Goal: Information Seeking & Learning: Learn about a topic

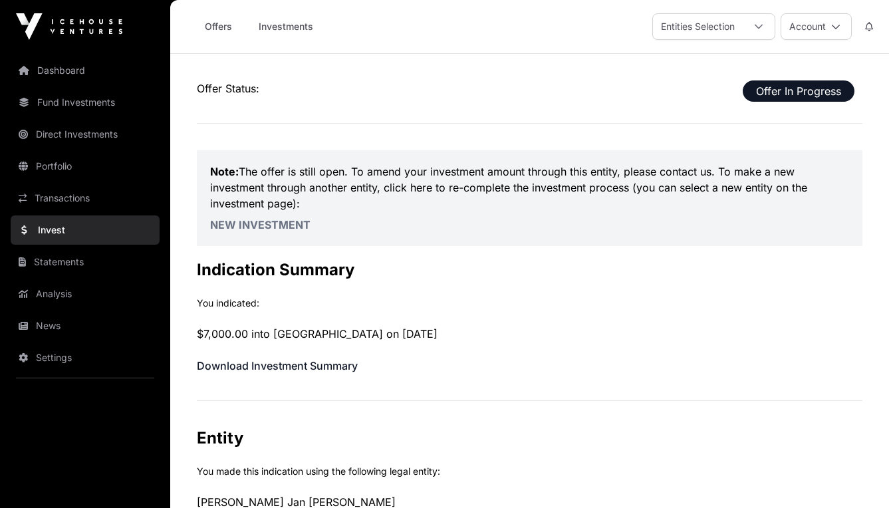
click at [49, 325] on link "News" at bounding box center [85, 325] width 149 height 29
click at [63, 232] on link "Invest" at bounding box center [85, 230] width 149 height 29
click at [73, 71] on link "Dashboard" at bounding box center [85, 70] width 149 height 29
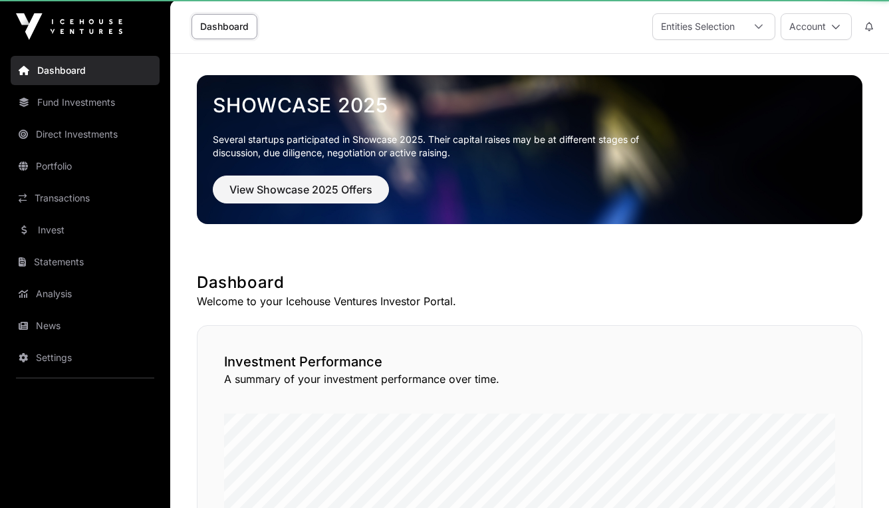
click at [59, 73] on link "Dashboard" at bounding box center [85, 70] width 149 height 29
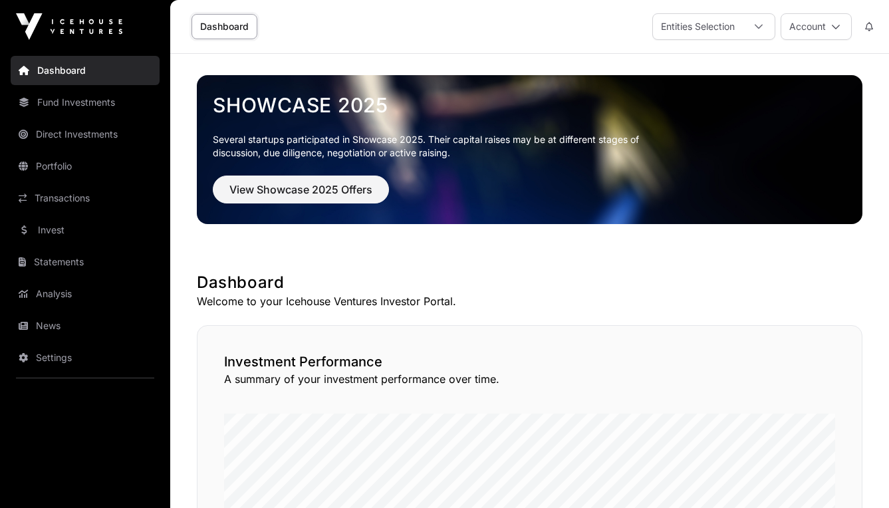
click at [50, 69] on link "Dashboard" at bounding box center [85, 70] width 149 height 29
click at [30, 69] on link "Dashboard" at bounding box center [85, 70] width 149 height 29
click at [56, 235] on link "Invest" at bounding box center [85, 230] width 149 height 29
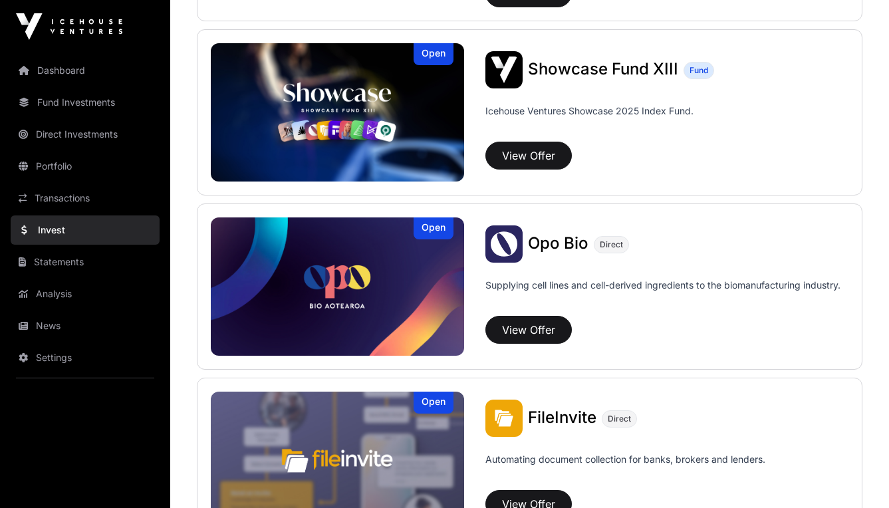
scroll to position [528, 0]
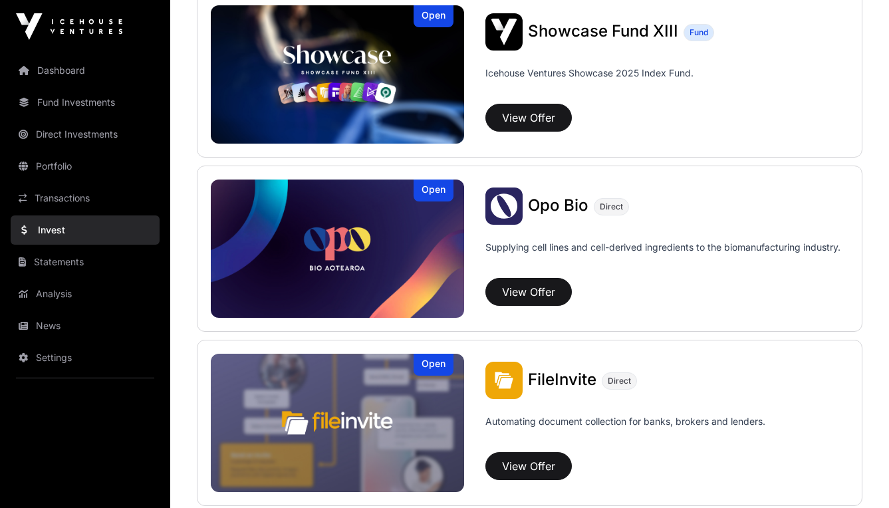
click at [514, 218] on img at bounding box center [504, 206] width 37 height 37
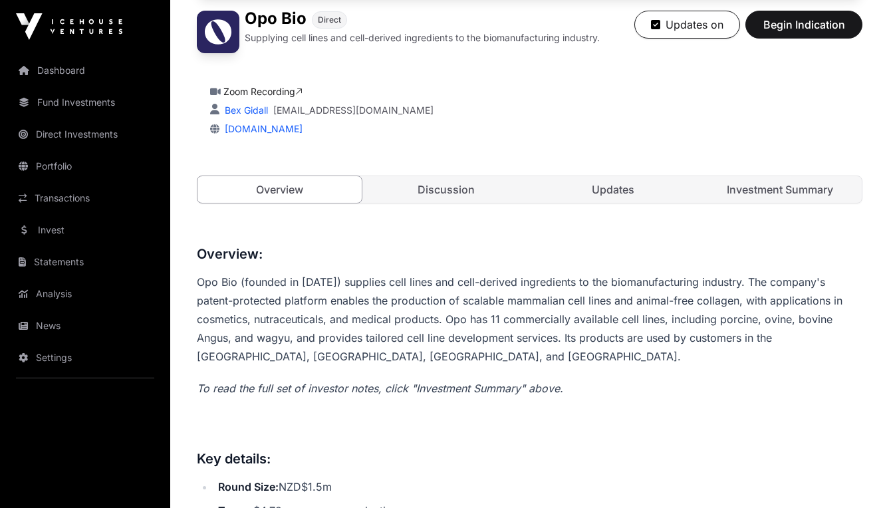
scroll to position [329, 0]
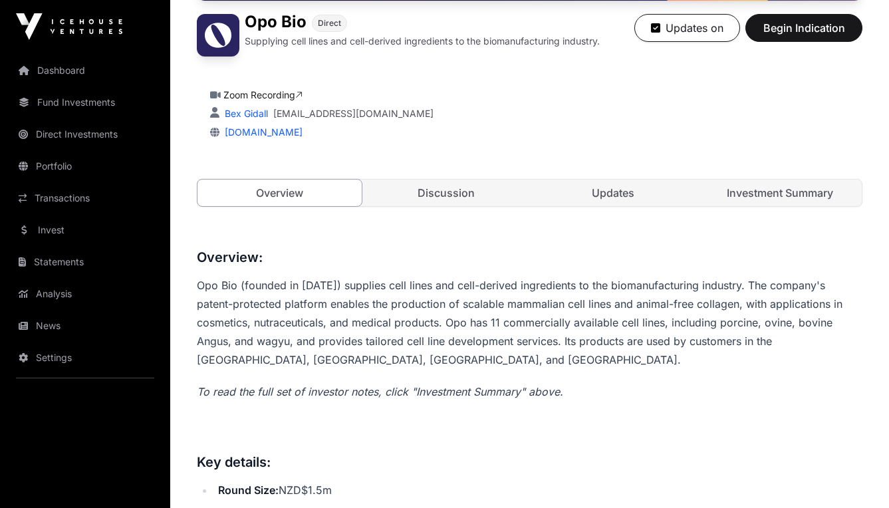
click at [466, 198] on link "Discussion" at bounding box center [447, 193] width 164 height 27
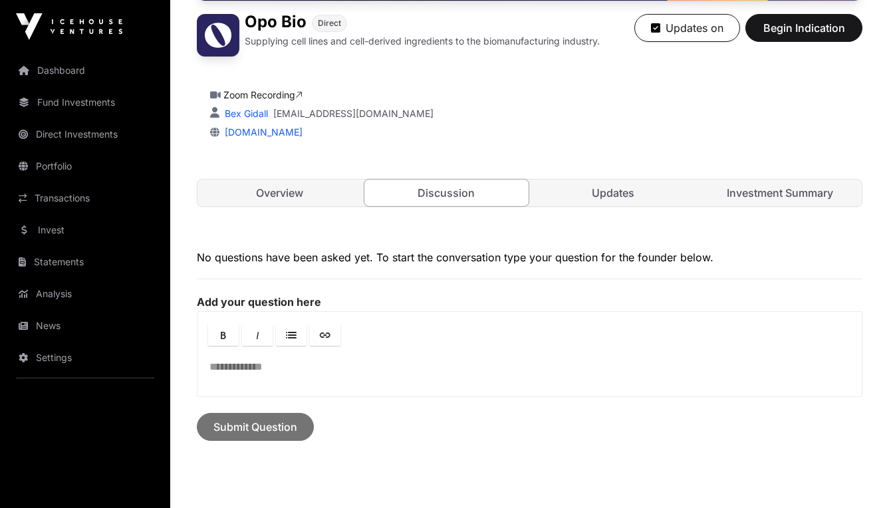
click at [591, 198] on link "Updates" at bounding box center [614, 193] width 164 height 27
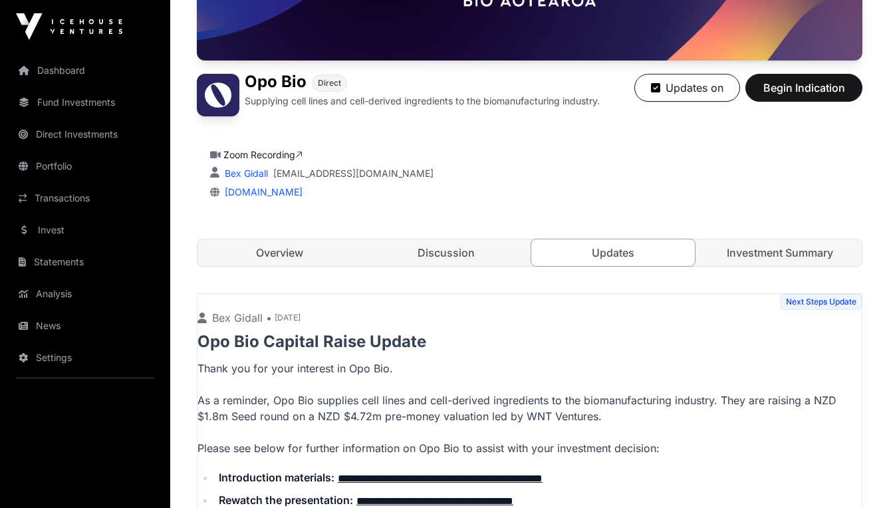
scroll to position [188, 0]
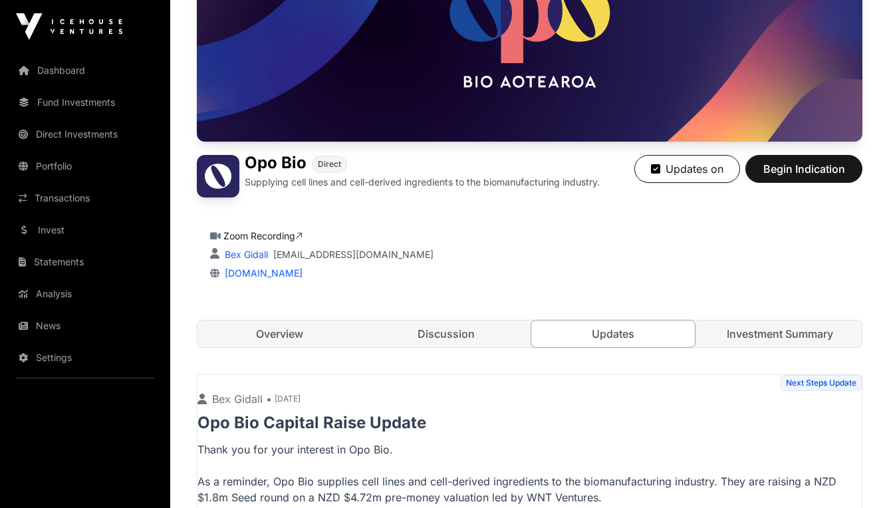
click at [780, 339] on link "Investment Summary" at bounding box center [780, 334] width 164 height 27
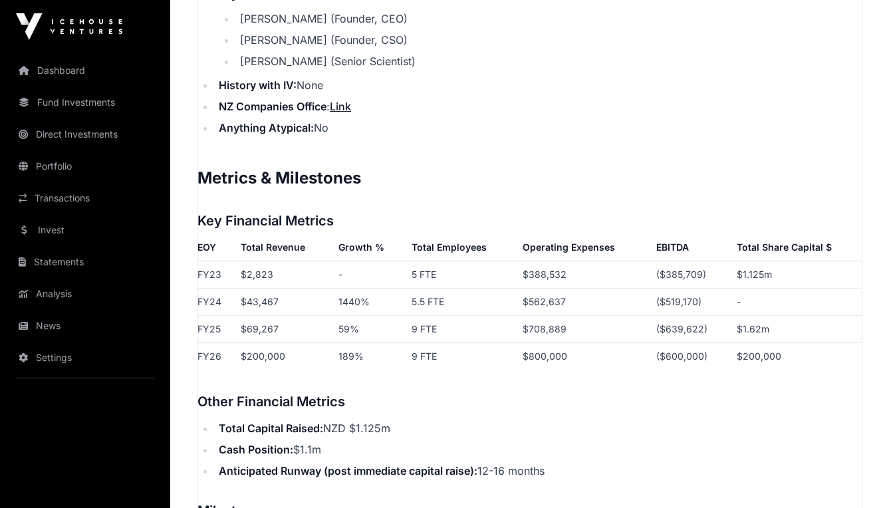
scroll to position [1911, 0]
